Goal: Information Seeking & Learning: Understand process/instructions

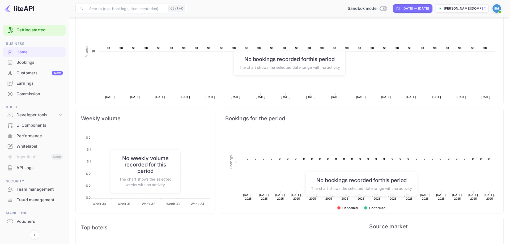
scroll to position [162, 0]
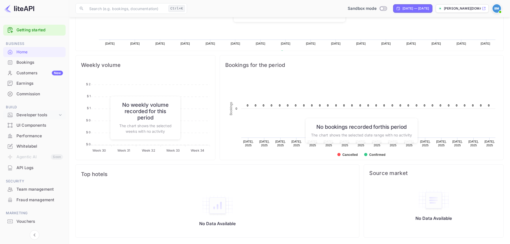
click at [23, 112] on div "Developer tools" at bounding box center [34, 114] width 62 height 9
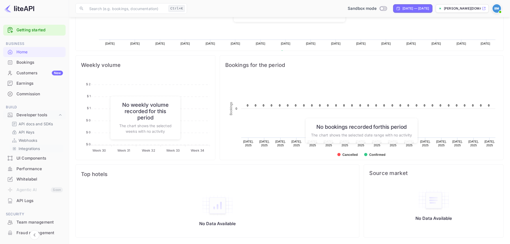
click at [30, 149] on p "Integrations" at bounding box center [29, 149] width 21 height 6
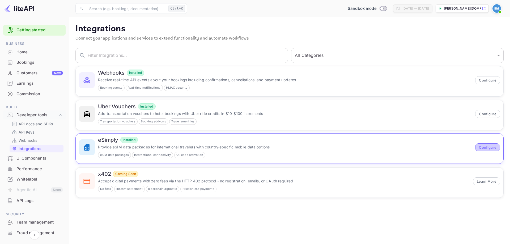
click at [494, 148] on button "Configure" at bounding box center [487, 147] width 25 height 8
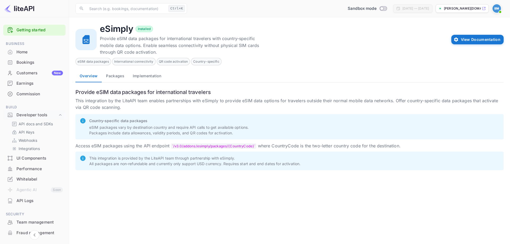
click at [123, 76] on button "Packages" at bounding box center [115, 76] width 27 height 13
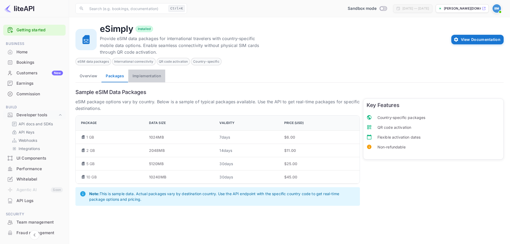
click at [136, 73] on button "Implementation" at bounding box center [146, 76] width 37 height 13
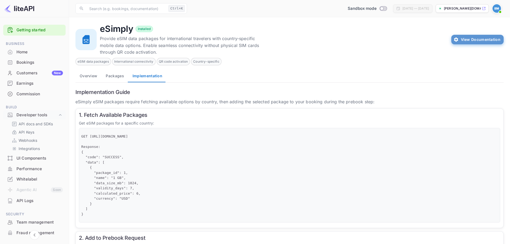
click at [492, 41] on button "View Documentation" at bounding box center [477, 40] width 52 height 10
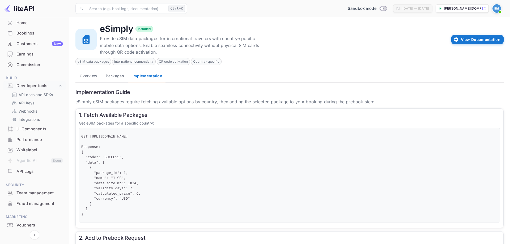
scroll to position [45, 0]
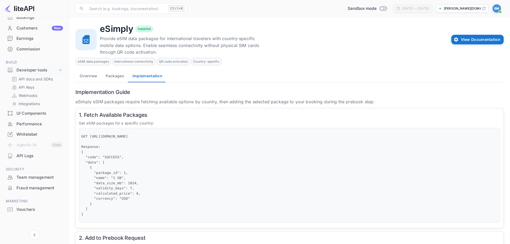
click at [34, 137] on div "Whitelabel" at bounding box center [39, 134] width 46 height 6
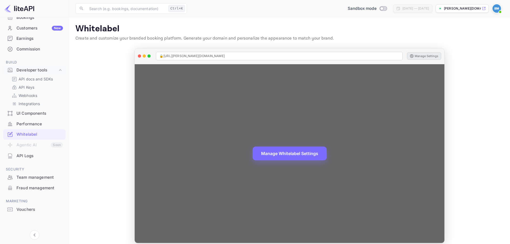
click at [432, 57] on button "Manage Settings" at bounding box center [424, 55] width 34 height 7
